Goal: Information Seeking & Learning: Compare options

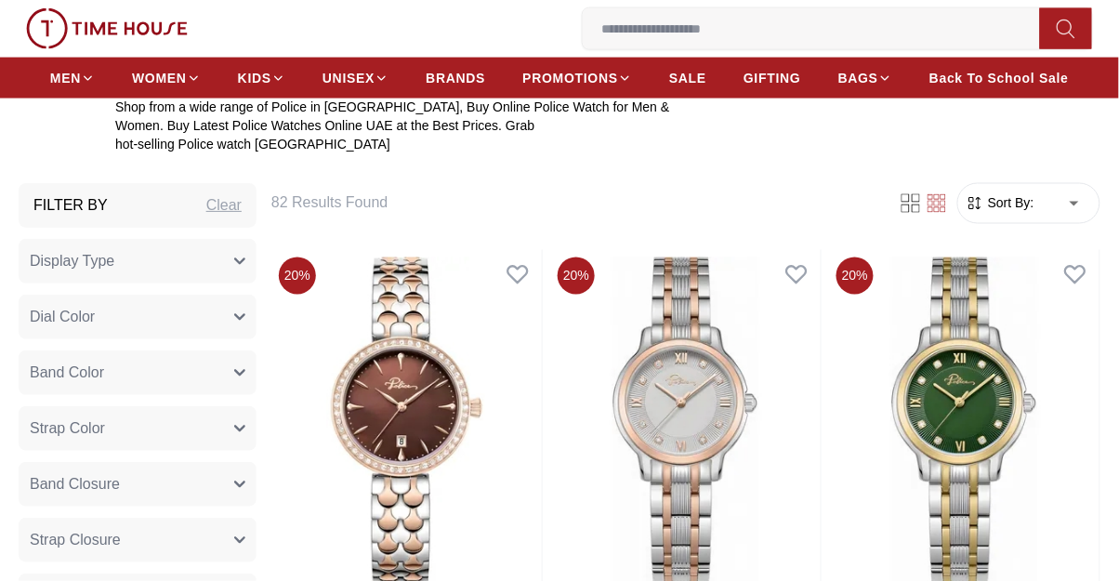
scroll to position [620, 0]
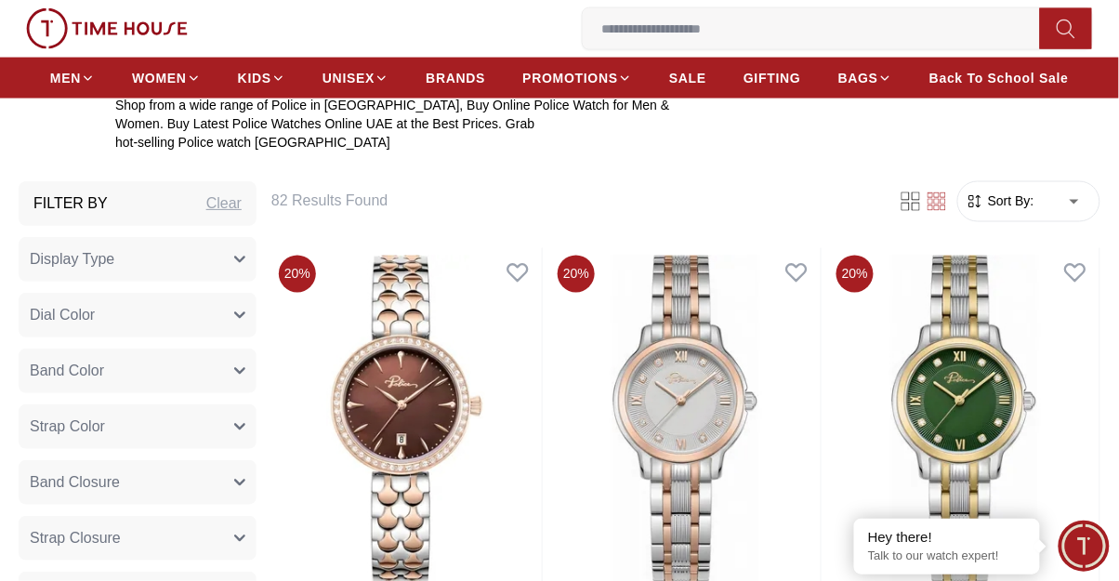
click at [52, 271] on button "Display Type" at bounding box center [138, 259] width 238 height 45
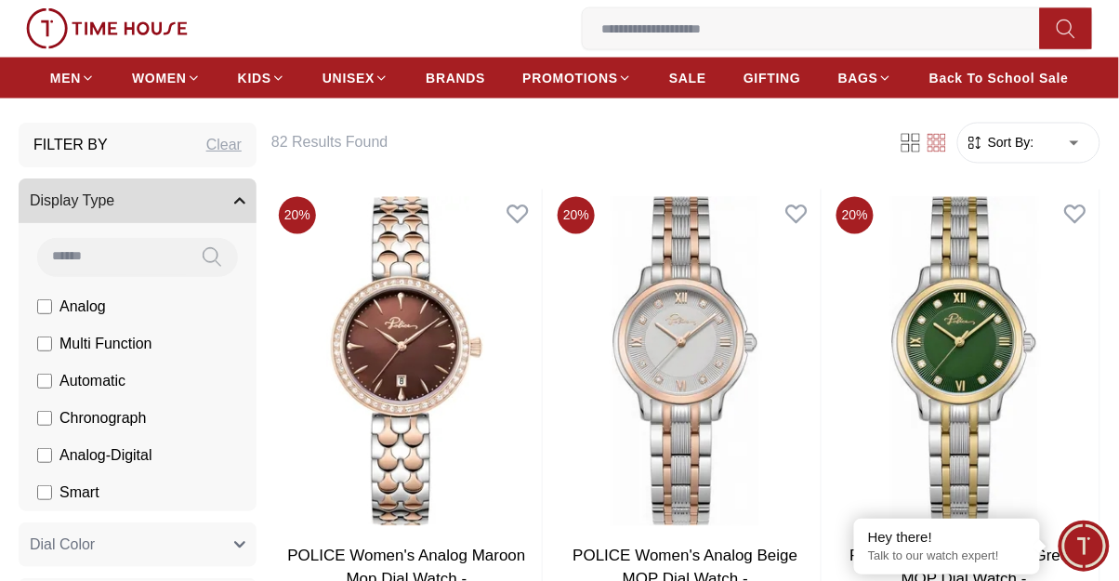
scroll to position [681, 0]
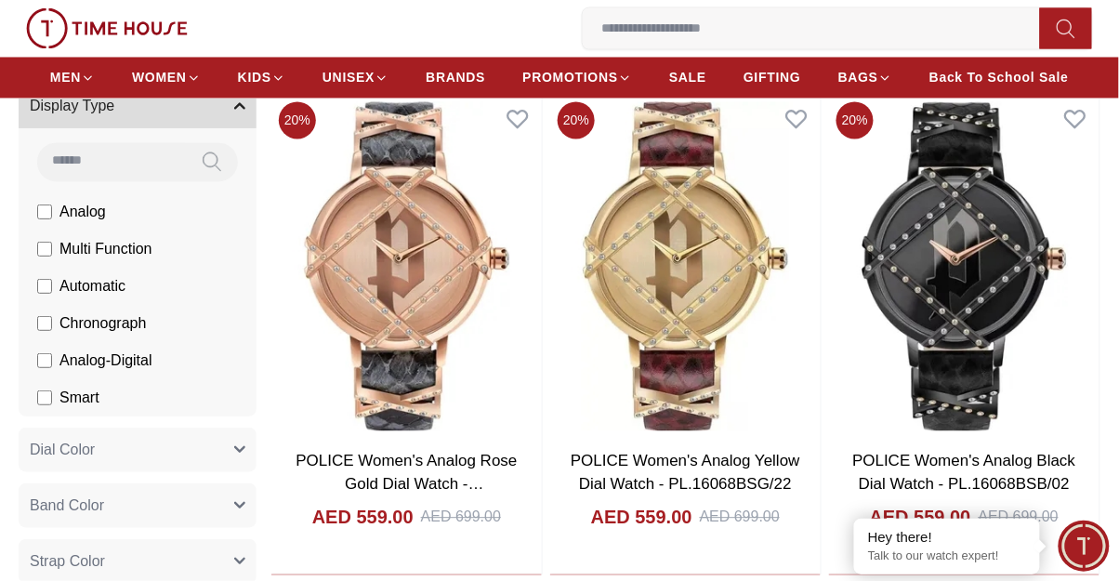
scroll to position [798, 0]
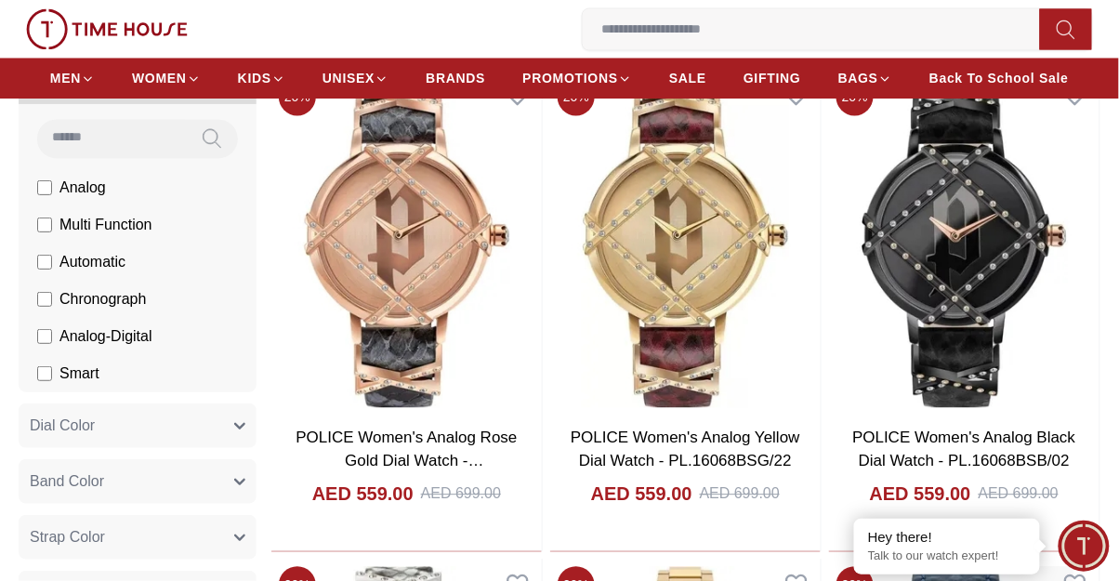
click at [76, 428] on span "Dial Color" at bounding box center [62, 426] width 65 height 22
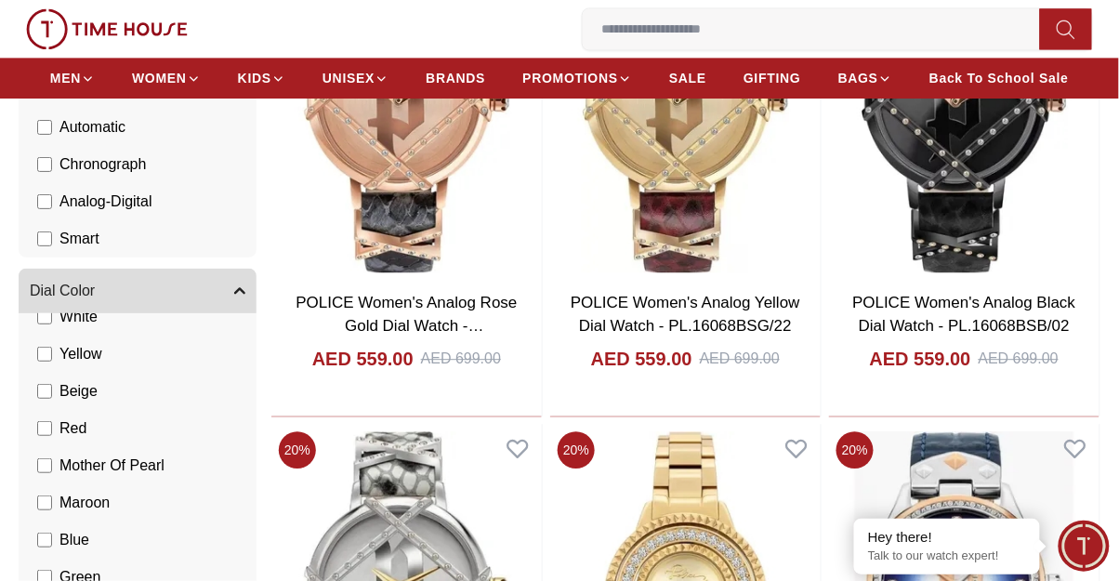
scroll to position [208, 0]
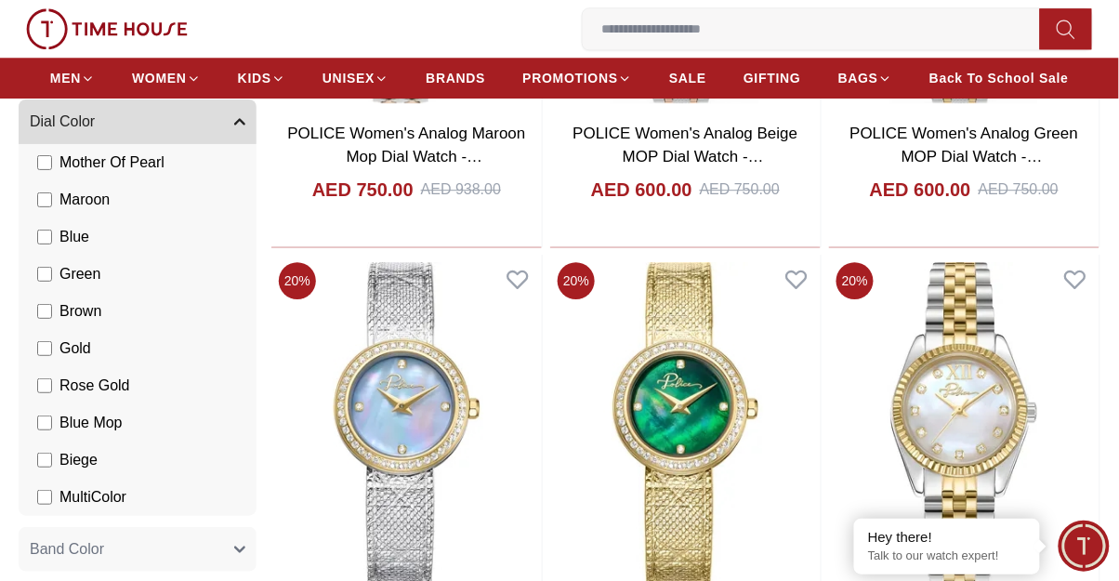
scroll to position [1107, 0]
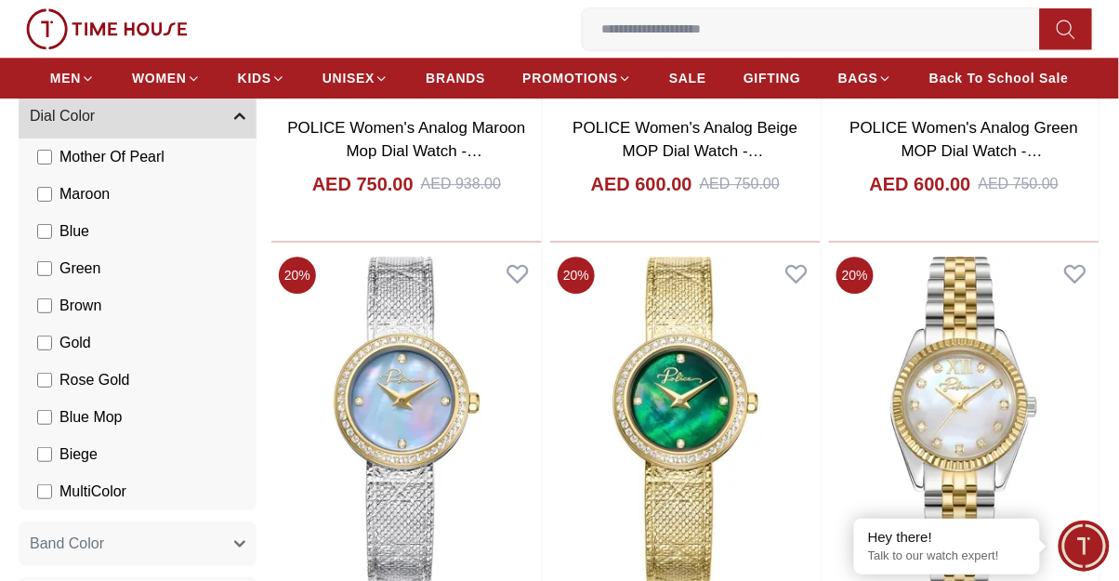
click at [29, 544] on button "Band Color" at bounding box center [138, 544] width 238 height 45
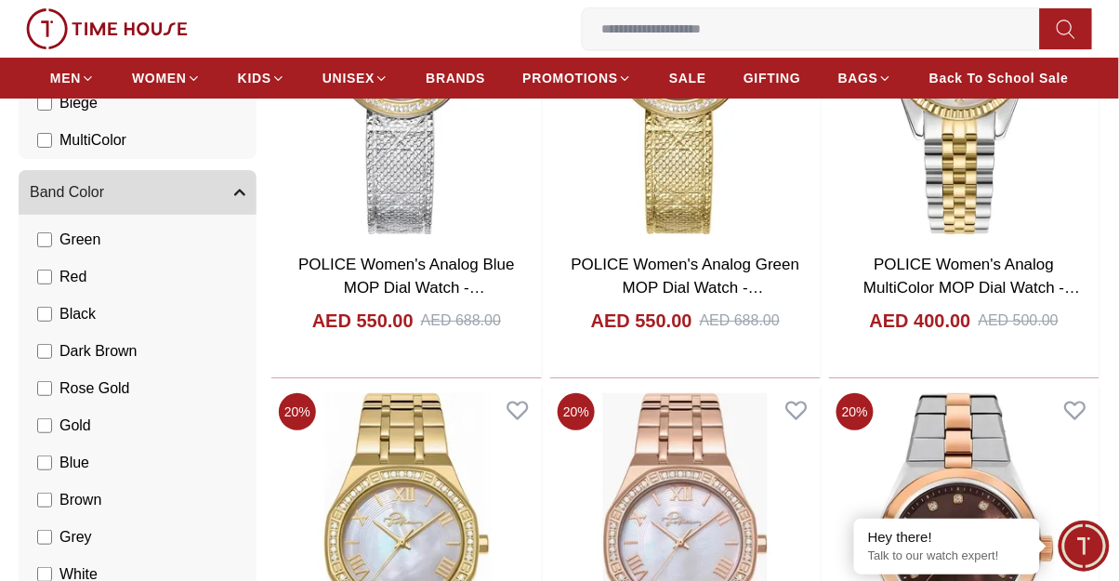
scroll to position [137, 0]
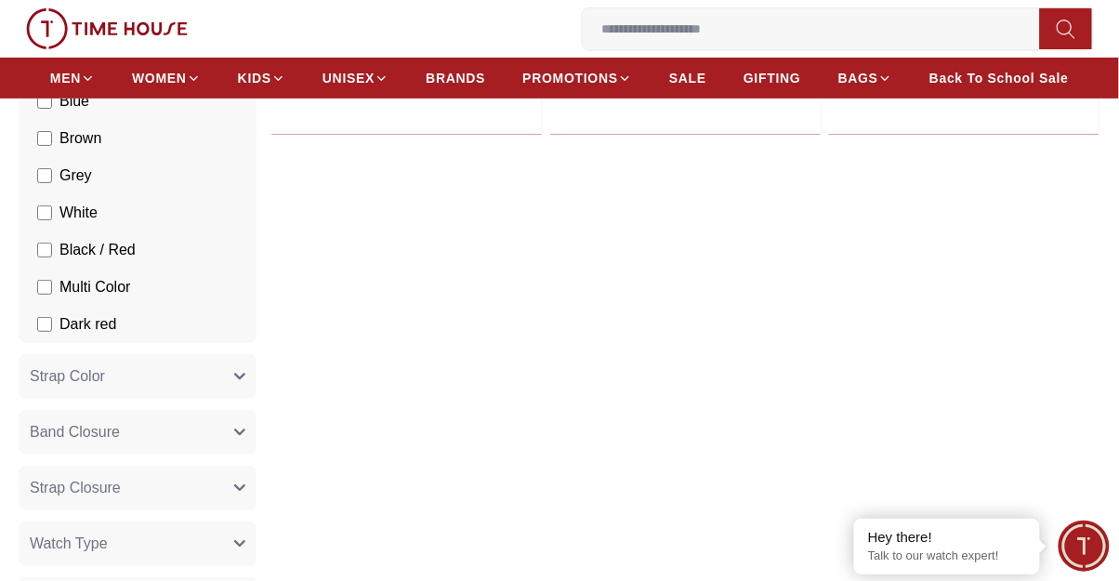
scroll to position [1704, 0]
click at [28, 378] on button "Strap Color" at bounding box center [138, 374] width 238 height 45
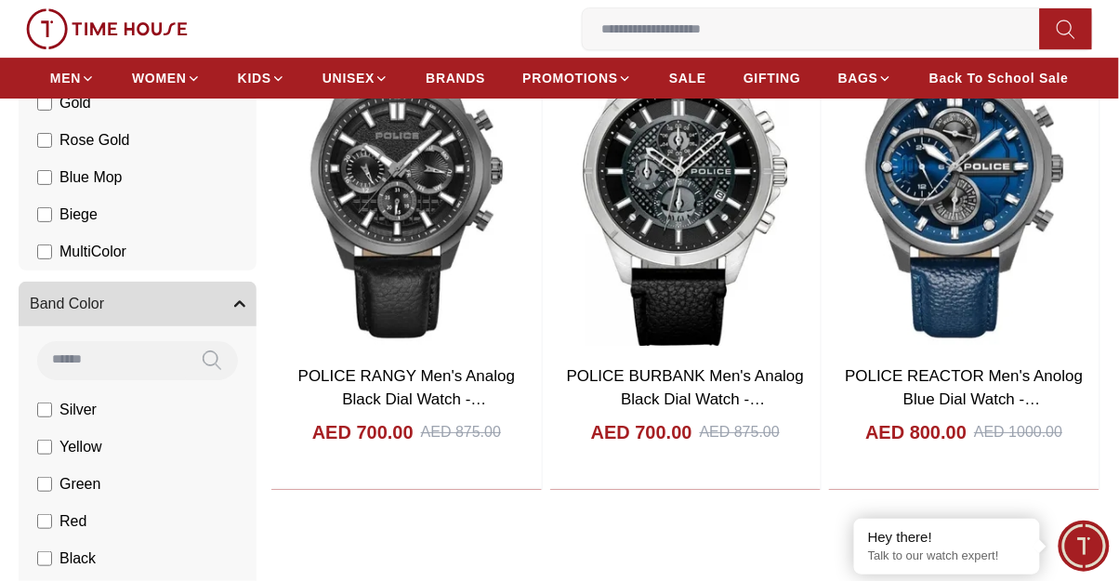
scroll to position [1347, 0]
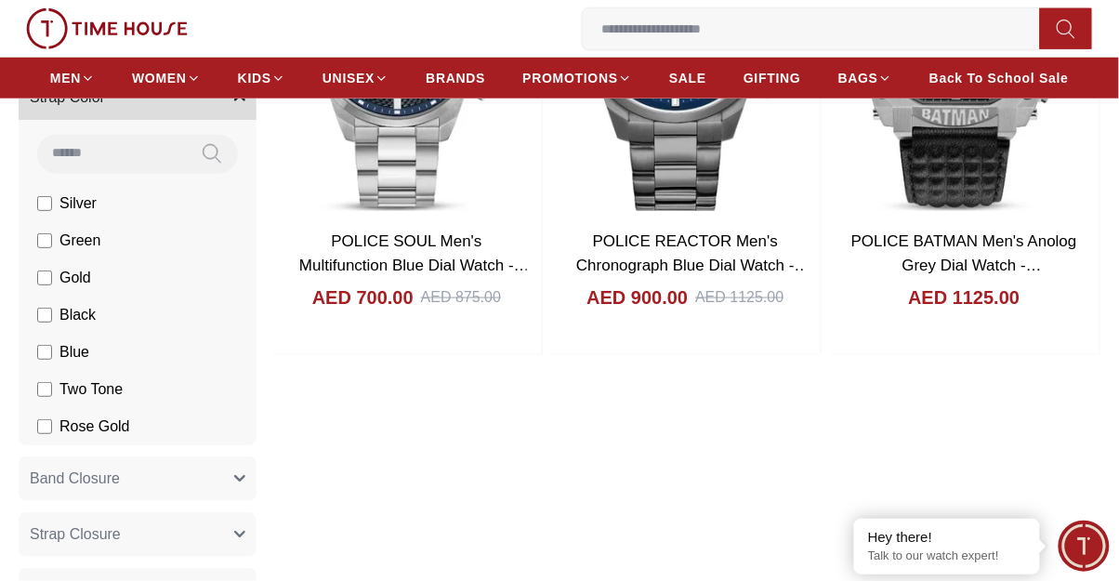
scroll to position [2027, 0]
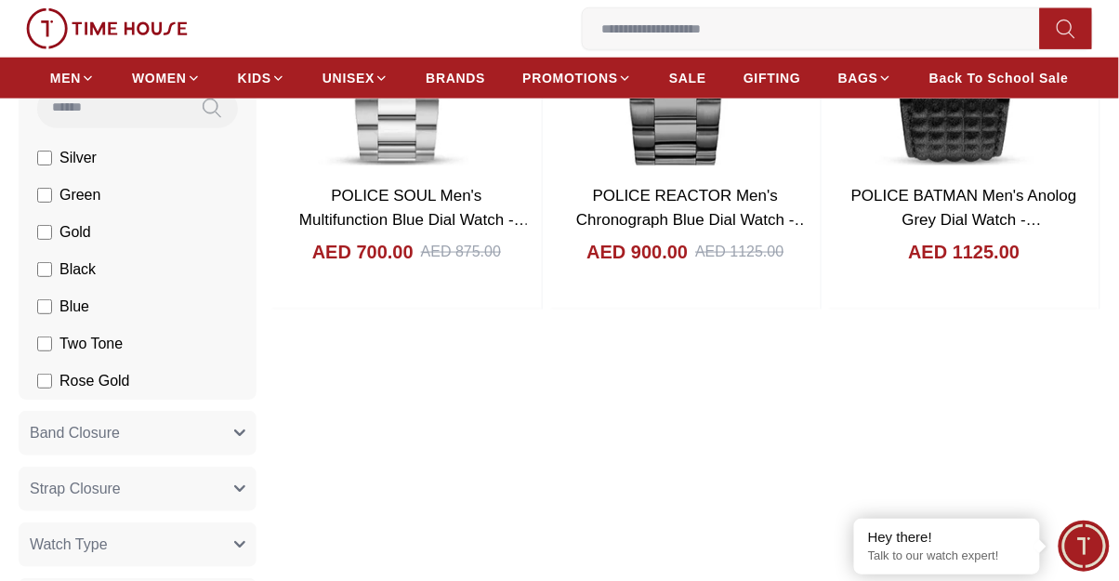
click at [47, 444] on span "Band Closure" at bounding box center [75, 433] width 90 height 22
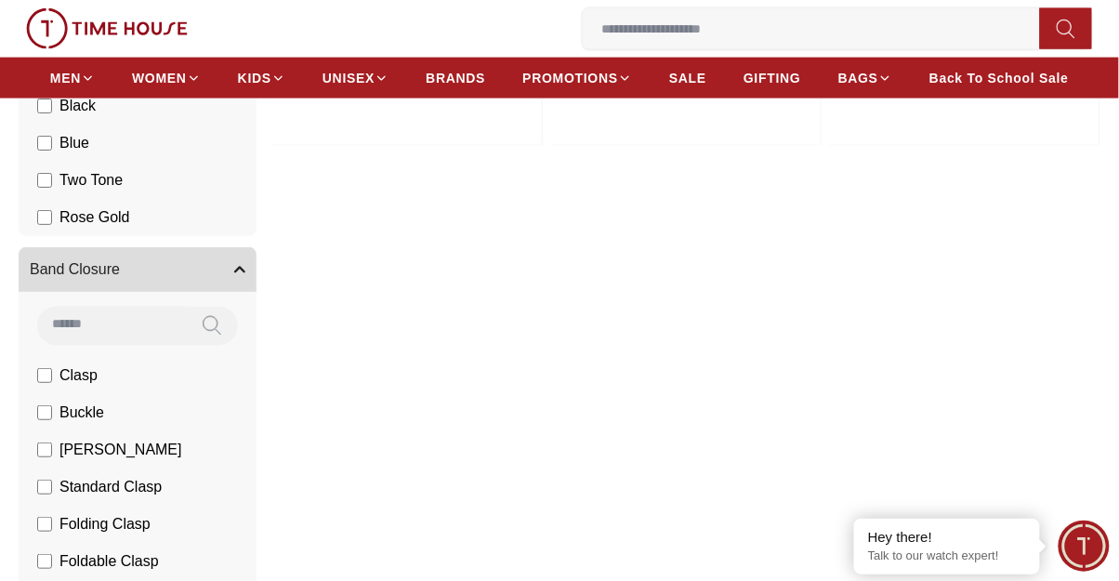
scroll to position [2193, 0]
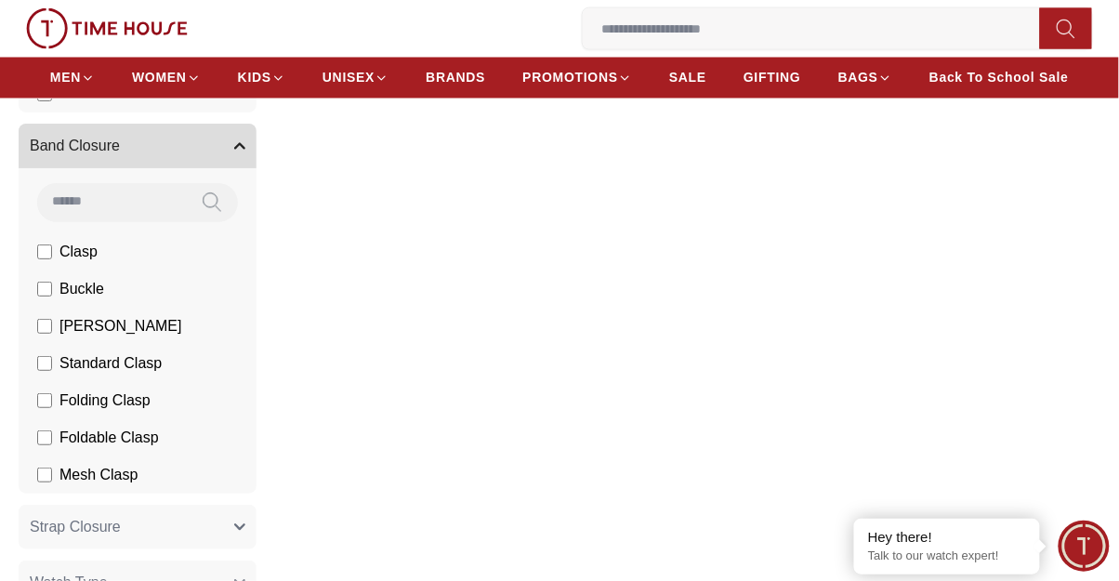
scroll to position [2313, 0]
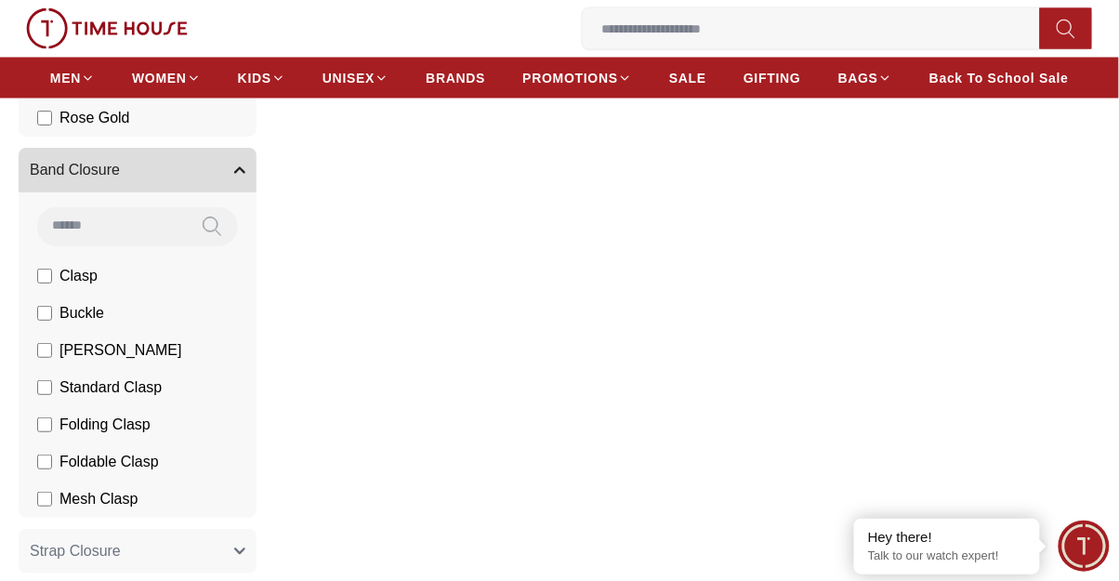
scroll to position [2288, 0]
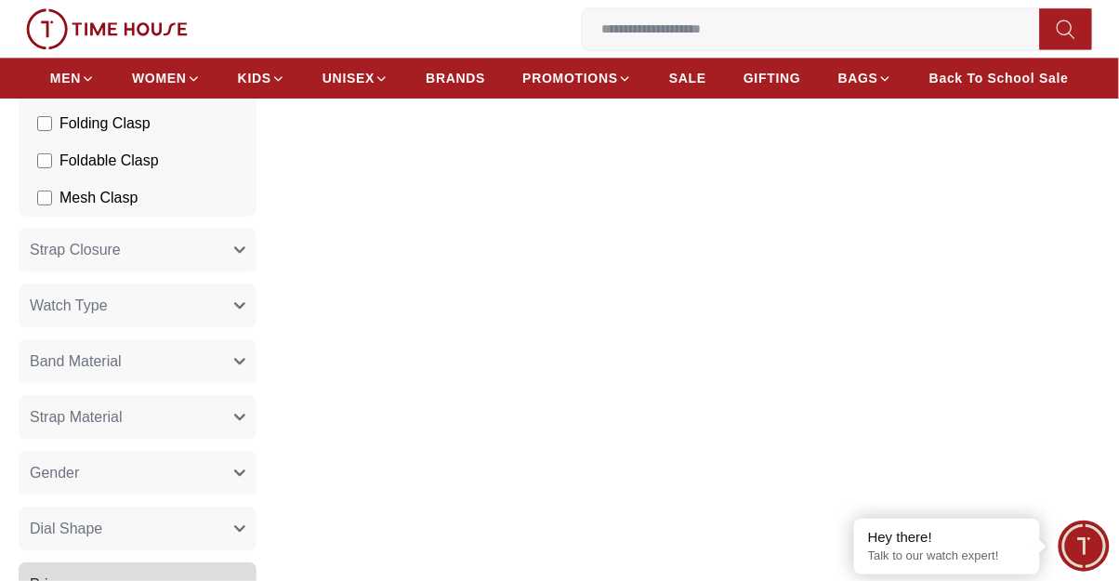
scroll to position [2596, 0]
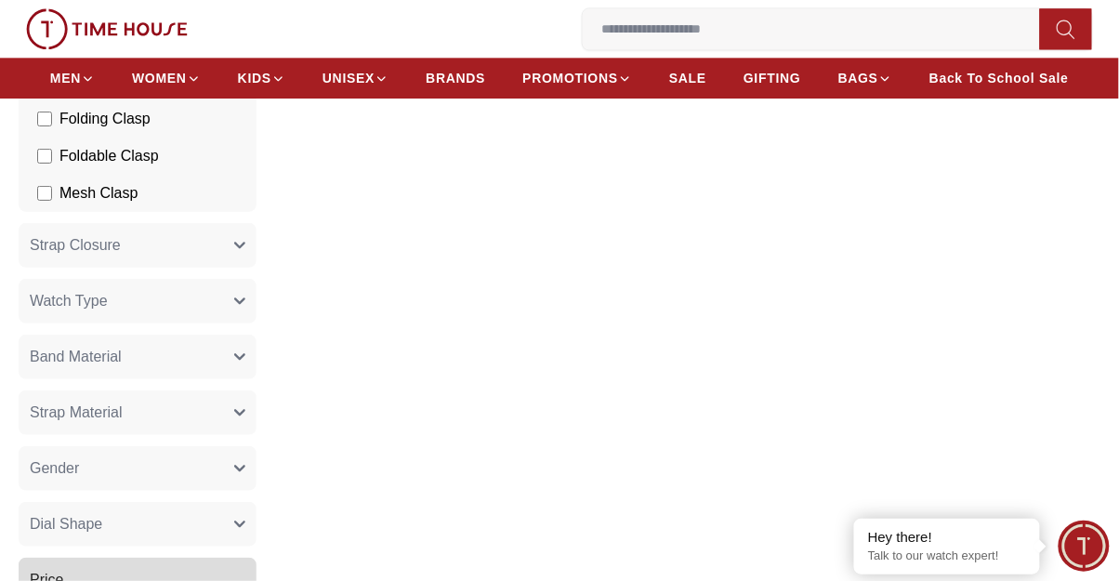
click at [51, 255] on span "Strap Closure" at bounding box center [75, 245] width 91 height 22
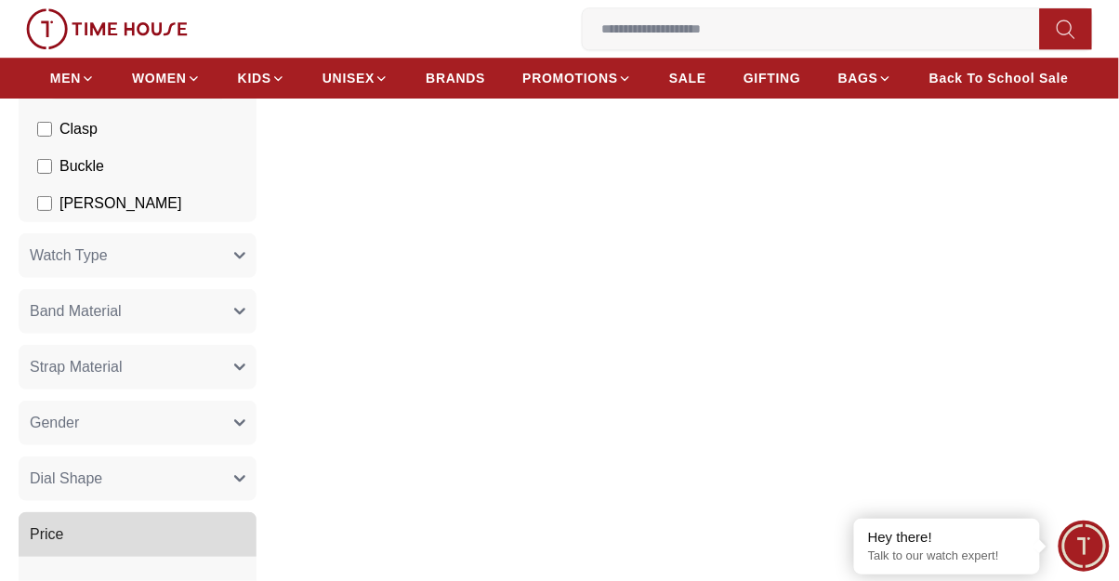
scroll to position [2827, 0]
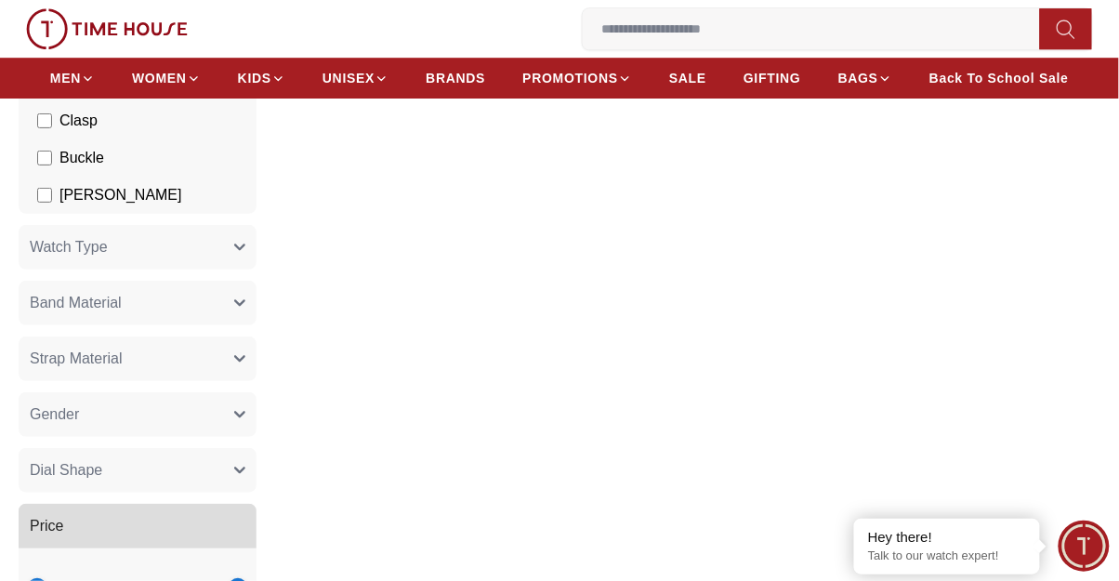
click at [43, 257] on span "Watch Type" at bounding box center [69, 247] width 78 height 22
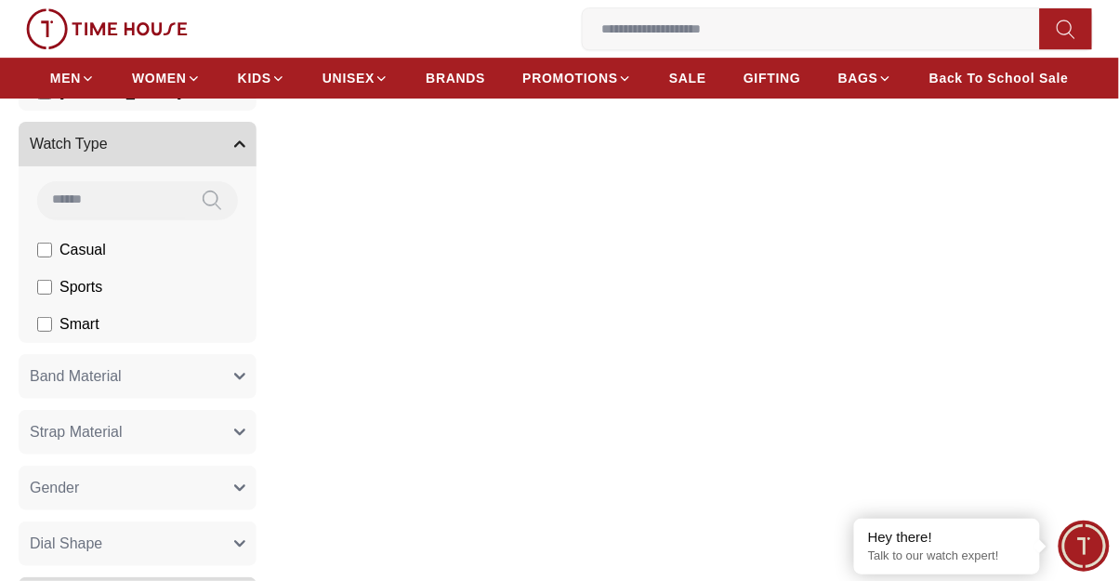
click at [49, 383] on span "Band Material" at bounding box center [76, 376] width 92 height 22
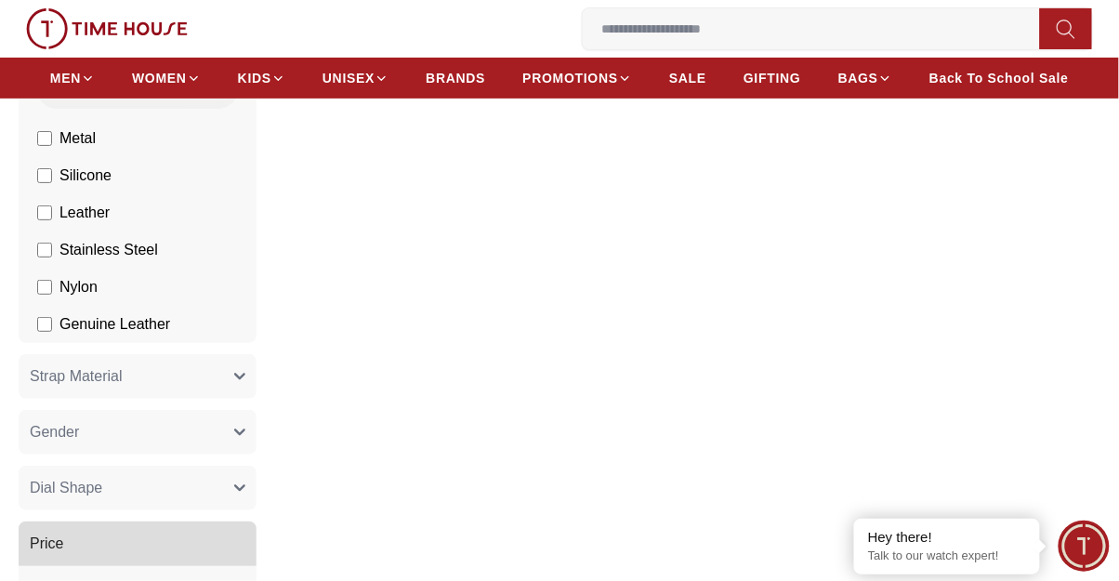
scroll to position [3278, 0]
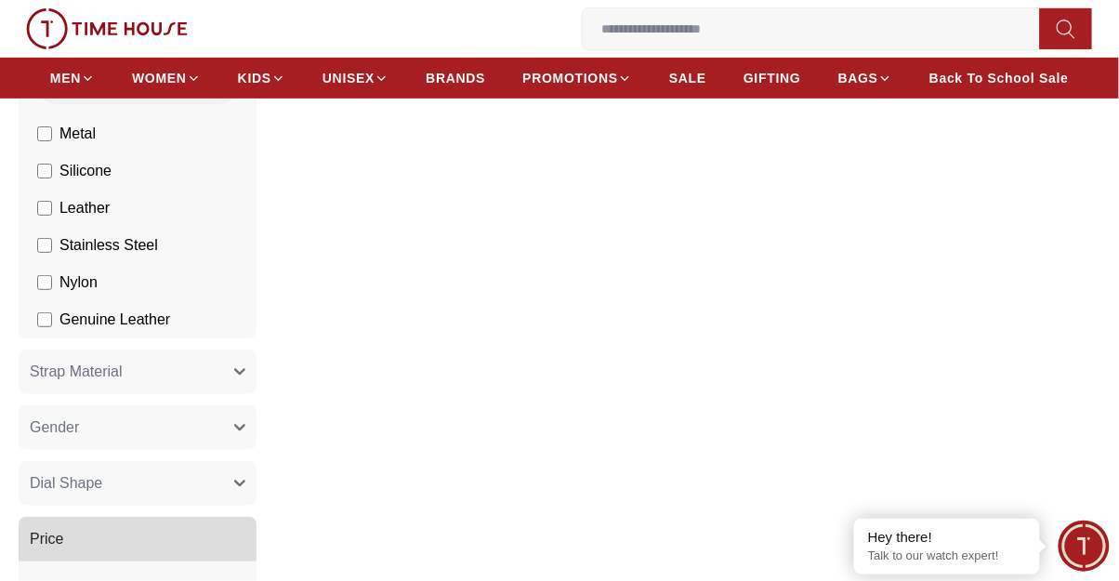
click at [35, 384] on button "Strap Material" at bounding box center [138, 372] width 238 height 45
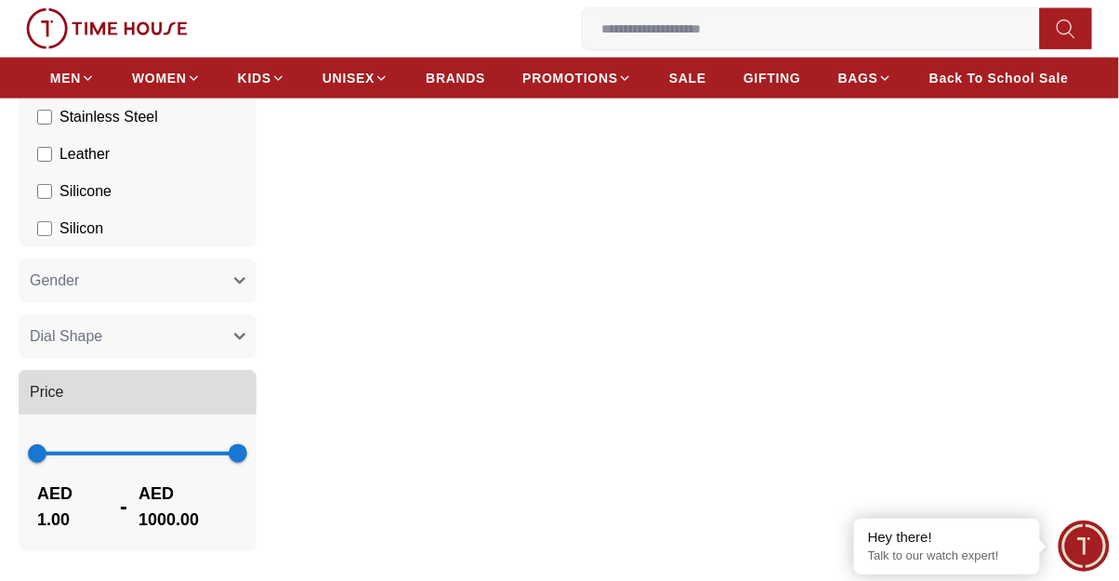
scroll to position [3644, 0]
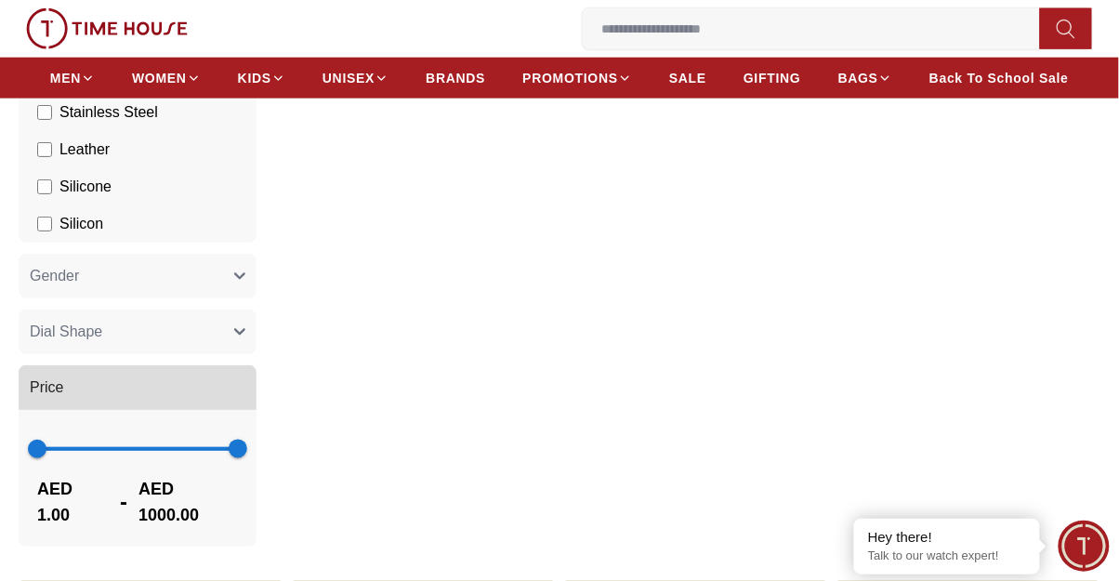
click at [38, 280] on span "Gender" at bounding box center [54, 276] width 49 height 22
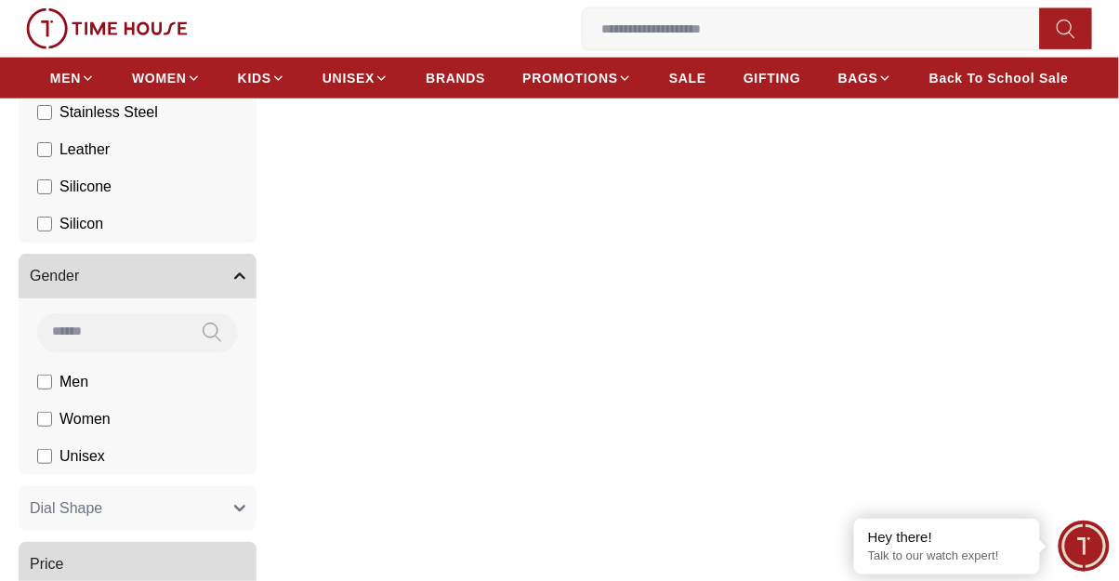
click at [46, 500] on span "Dial Shape" at bounding box center [66, 508] width 73 height 22
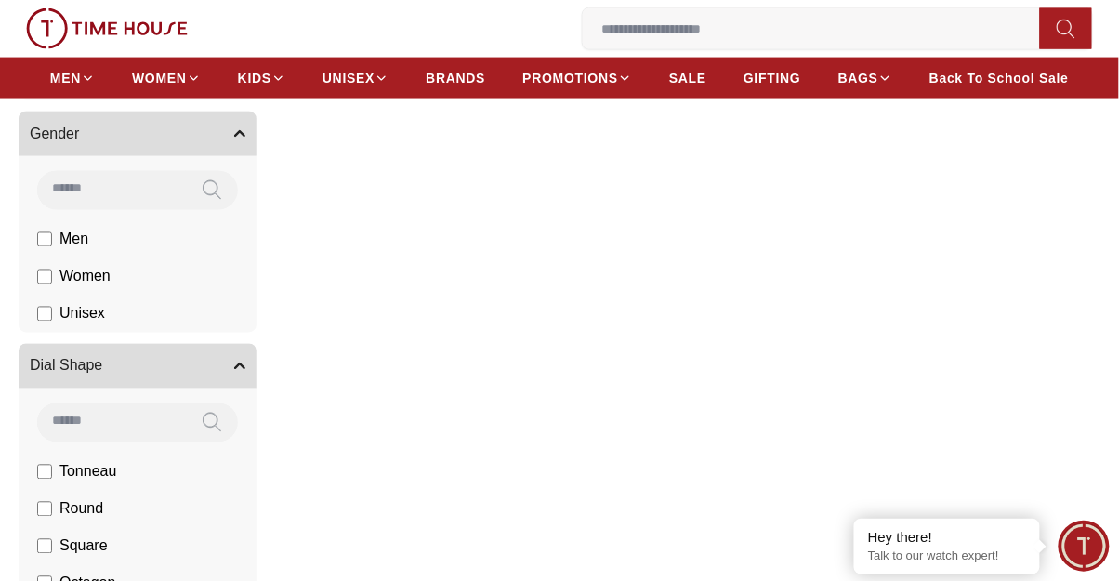
scroll to position [3788, 0]
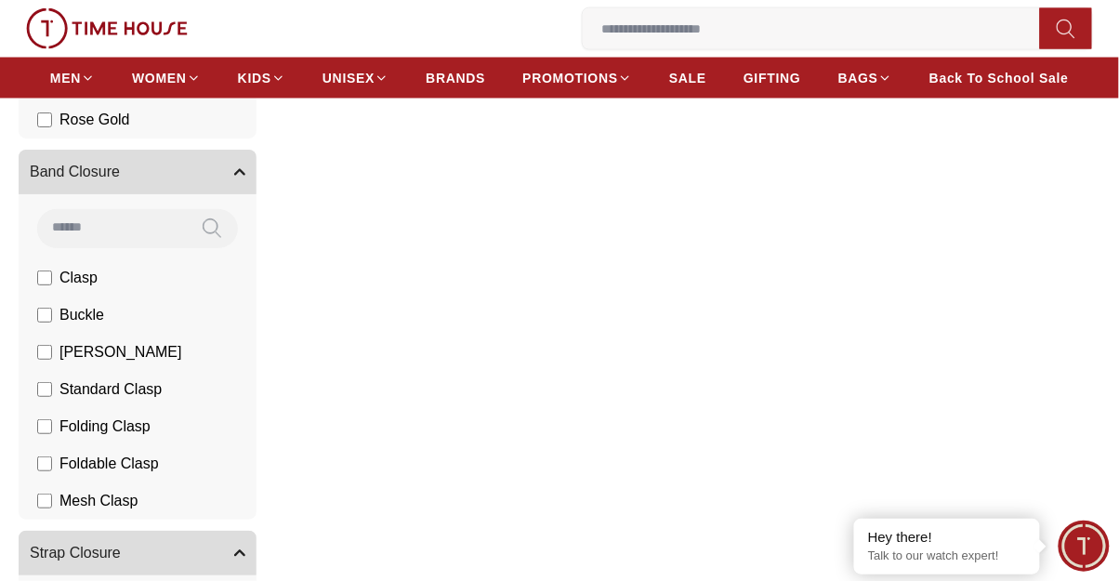
scroll to position [2313, 0]
